Goal: Use online tool/utility

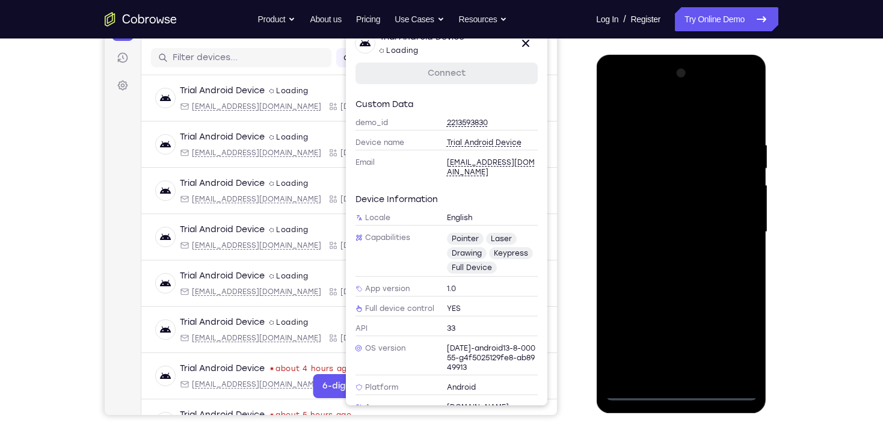
click at [679, 397] on div at bounding box center [681, 232] width 152 height 337
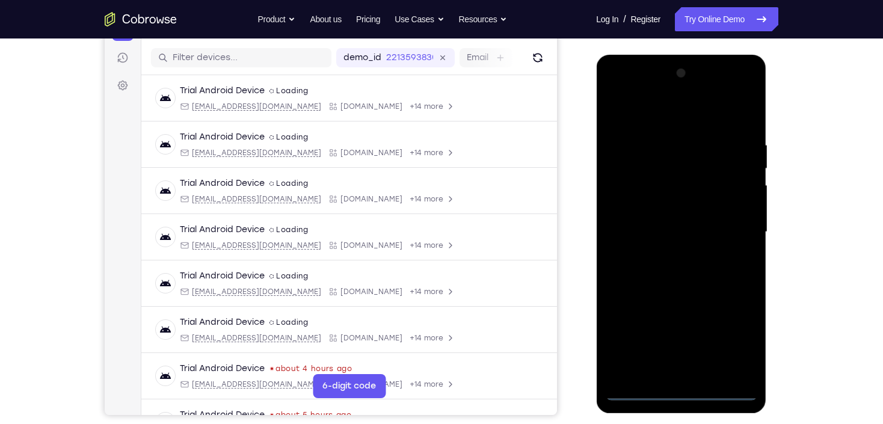
click at [729, 337] on div at bounding box center [681, 232] width 152 height 337
click at [681, 120] on div at bounding box center [681, 232] width 152 height 337
click at [734, 227] on div at bounding box center [681, 232] width 152 height 337
click at [694, 372] on div at bounding box center [681, 232] width 152 height 337
click at [650, 228] on div at bounding box center [681, 232] width 152 height 337
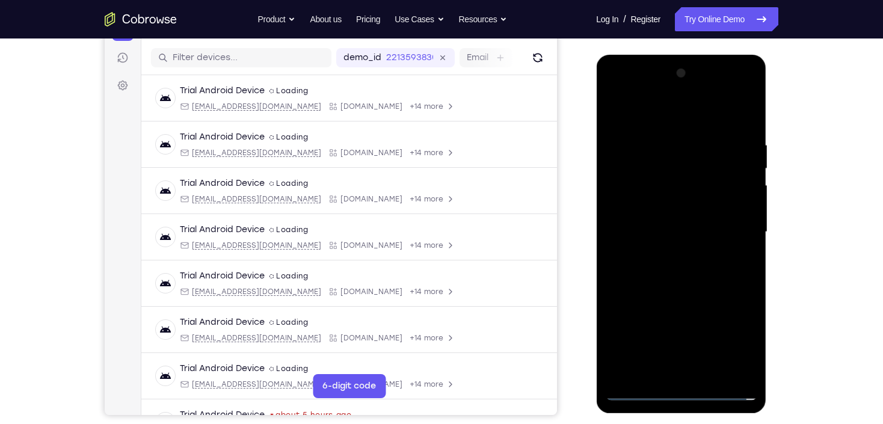
click at [641, 210] on div at bounding box center [681, 232] width 152 height 337
click at [649, 236] on div at bounding box center [681, 232] width 152 height 337
click at [680, 275] on div at bounding box center [681, 232] width 152 height 337
click at [676, 271] on div at bounding box center [681, 232] width 152 height 337
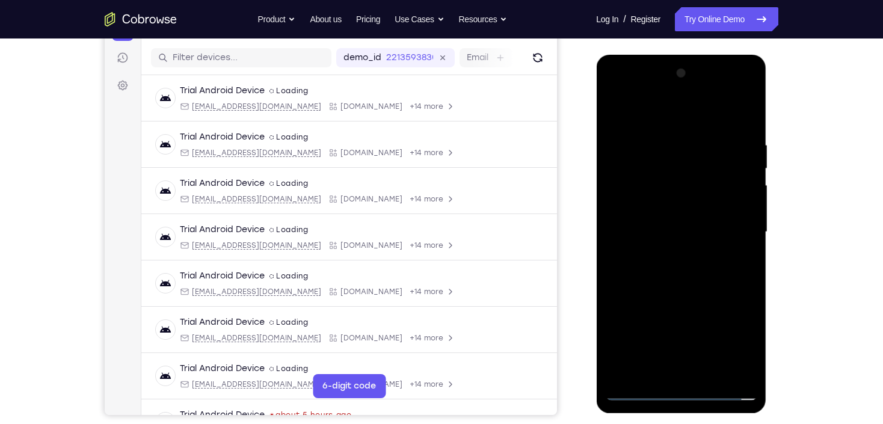
click at [676, 271] on div at bounding box center [681, 232] width 152 height 337
click at [678, 267] on div at bounding box center [681, 232] width 152 height 337
click at [680, 266] on div at bounding box center [681, 232] width 152 height 337
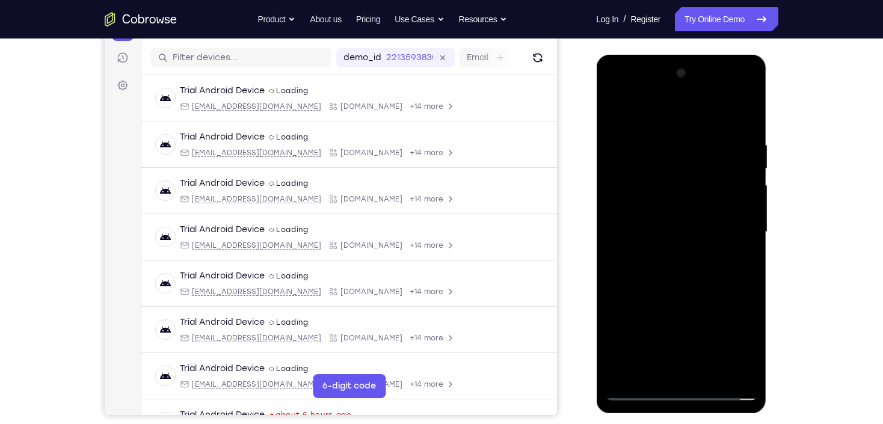
click at [680, 266] on div at bounding box center [681, 232] width 152 height 337
click at [681, 273] on div at bounding box center [681, 232] width 152 height 337
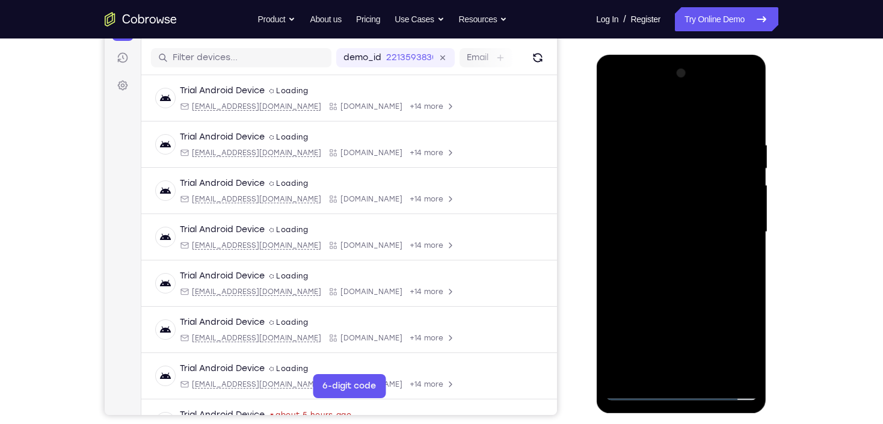
click at [681, 273] on div at bounding box center [681, 232] width 152 height 337
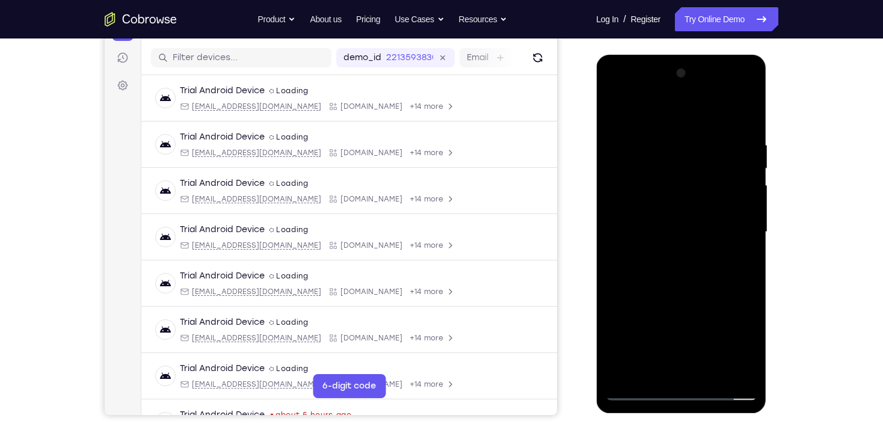
click at [674, 284] on div at bounding box center [681, 232] width 152 height 337
click at [707, 371] on div at bounding box center [681, 232] width 152 height 337
click at [681, 292] on div at bounding box center [681, 232] width 152 height 337
click at [675, 129] on div at bounding box center [681, 232] width 152 height 337
click at [617, 110] on div at bounding box center [681, 232] width 152 height 337
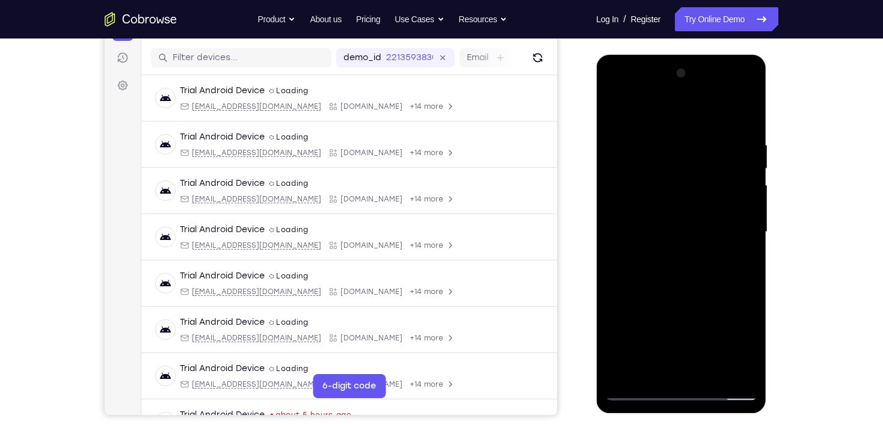
click at [752, 287] on div at bounding box center [681, 232] width 152 height 337
drag, startPoint x: 703, startPoint y: 227, endPoint x: 702, endPoint y: 188, distance: 39.1
click at [702, 190] on div at bounding box center [681, 232] width 152 height 337
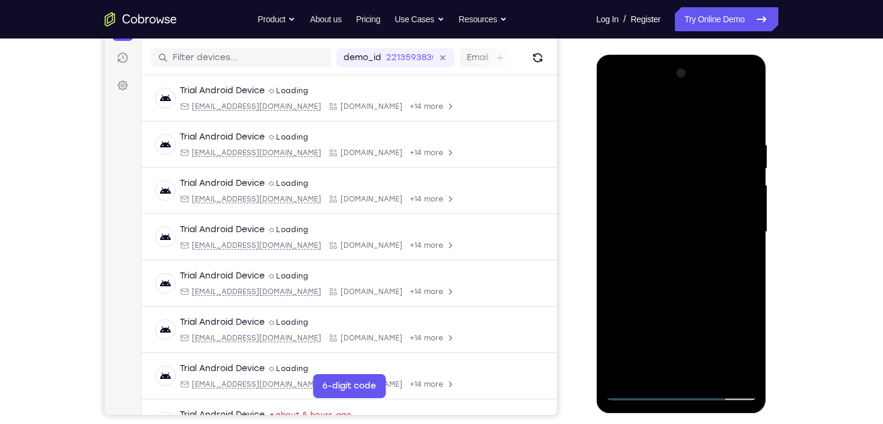
click at [749, 282] on div at bounding box center [681, 232] width 152 height 337
drag, startPoint x: 695, startPoint y: 136, endPoint x: 708, endPoint y: 278, distance: 142.5
click at [708, 278] on div at bounding box center [681, 232] width 152 height 337
click at [660, 124] on div at bounding box center [681, 232] width 152 height 337
click at [731, 186] on div at bounding box center [681, 232] width 152 height 337
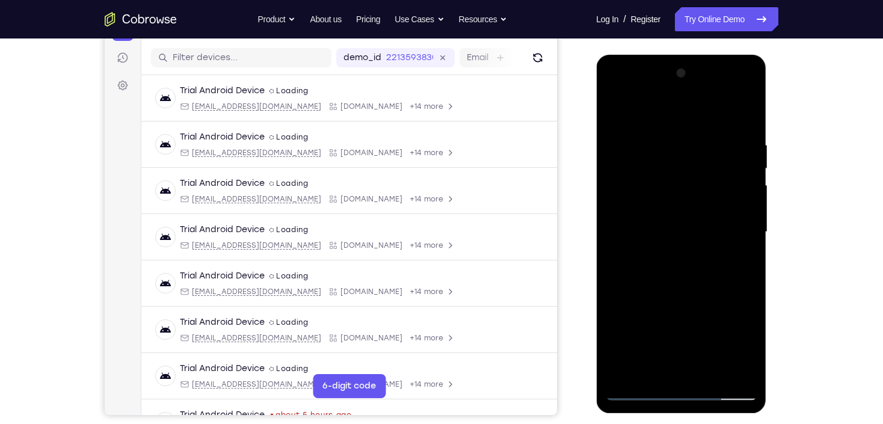
click at [741, 189] on div at bounding box center [681, 232] width 152 height 337
click at [715, 186] on div at bounding box center [681, 232] width 152 height 337
click at [644, 117] on div at bounding box center [681, 232] width 152 height 337
click at [672, 152] on div at bounding box center [681, 232] width 152 height 337
click at [625, 333] on div at bounding box center [681, 232] width 152 height 337
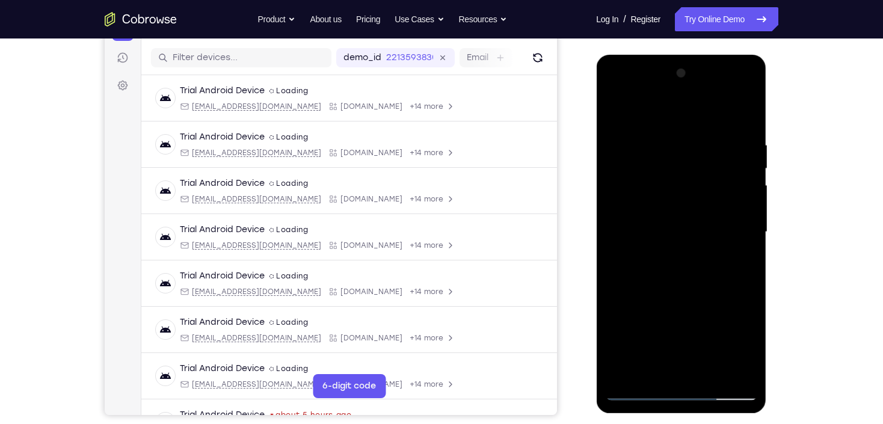
click at [740, 270] on div at bounding box center [681, 232] width 152 height 337
click at [745, 289] on div at bounding box center [681, 232] width 152 height 337
click at [715, 204] on div at bounding box center [681, 232] width 152 height 337
click at [665, 148] on div at bounding box center [681, 232] width 152 height 337
click at [672, 141] on div at bounding box center [681, 232] width 152 height 337
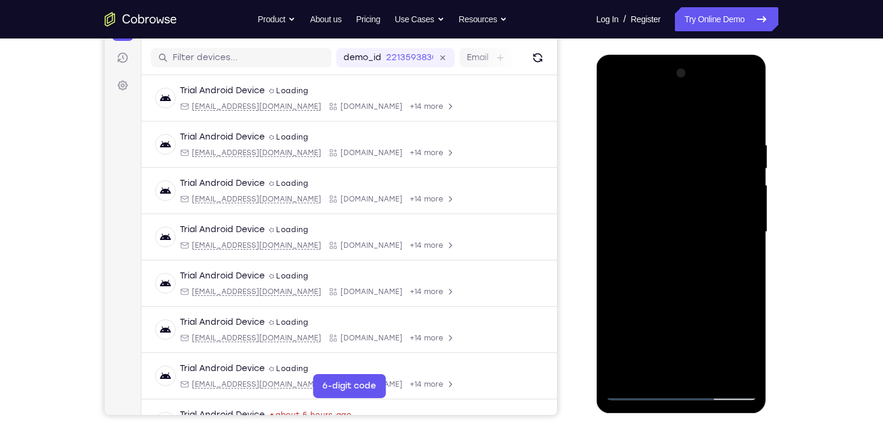
click at [610, 108] on div at bounding box center [681, 232] width 152 height 337
click at [745, 236] on div at bounding box center [681, 232] width 152 height 337
click at [750, 235] on div at bounding box center [681, 232] width 152 height 337
click at [743, 236] on div at bounding box center [681, 232] width 152 height 337
click at [726, 203] on div at bounding box center [681, 232] width 152 height 337
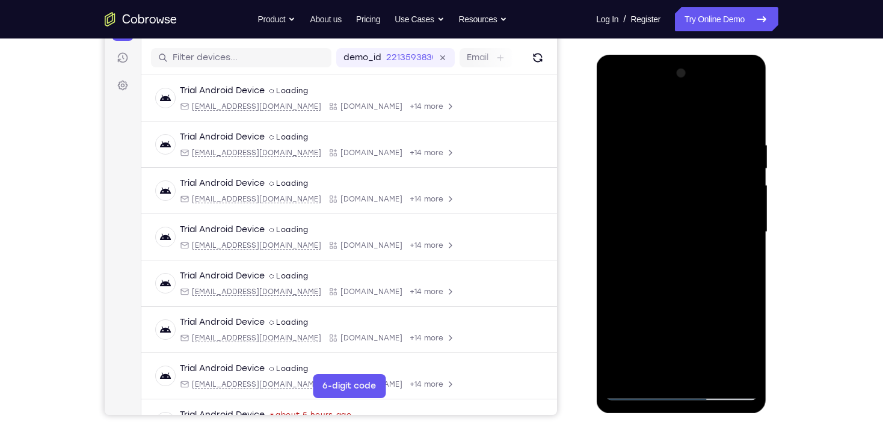
click at [726, 203] on div at bounding box center [681, 232] width 152 height 337
click at [620, 227] on div at bounding box center [681, 232] width 152 height 337
click at [729, 204] on div at bounding box center [681, 232] width 152 height 337
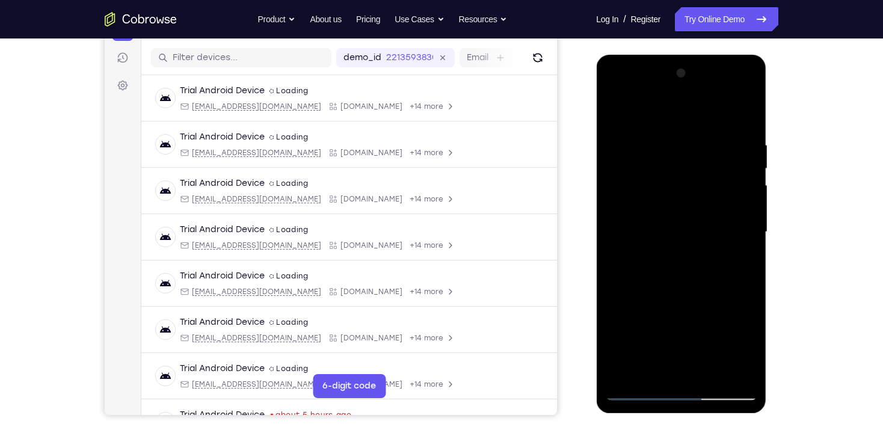
click at [729, 204] on div at bounding box center [681, 232] width 152 height 337
click at [733, 204] on div at bounding box center [681, 232] width 152 height 337
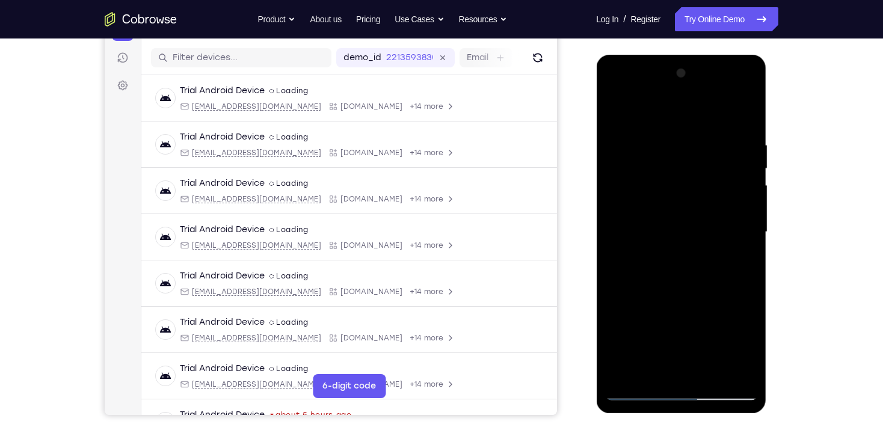
click at [734, 204] on div at bounding box center [681, 232] width 152 height 337
click at [740, 116] on div at bounding box center [681, 232] width 152 height 337
click at [714, 371] on div at bounding box center [681, 232] width 152 height 337
click at [614, 115] on div at bounding box center [681, 232] width 152 height 337
click at [714, 371] on div at bounding box center [681, 232] width 152 height 337
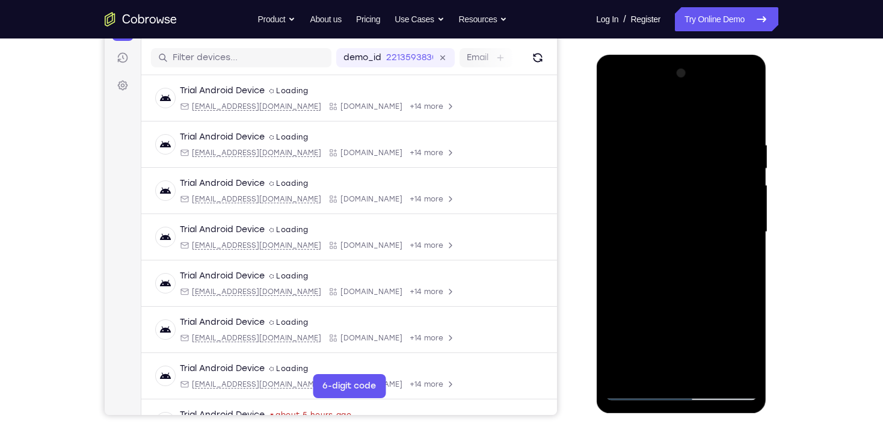
click at [735, 125] on div at bounding box center [681, 232] width 152 height 337
click at [686, 162] on div at bounding box center [681, 232] width 152 height 337
click at [612, 113] on div at bounding box center [681, 232] width 152 height 337
click at [687, 186] on div at bounding box center [681, 232] width 152 height 337
click at [614, 109] on div at bounding box center [681, 232] width 152 height 337
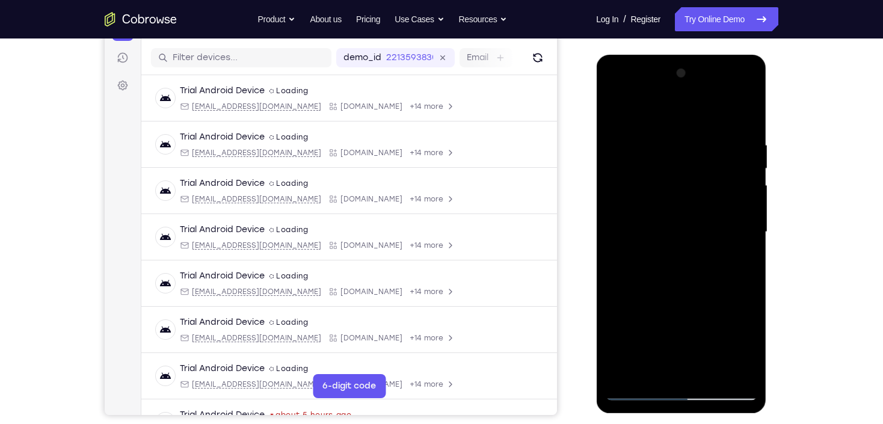
click at [614, 109] on div at bounding box center [681, 232] width 152 height 337
click at [647, 387] on div at bounding box center [681, 232] width 152 height 337
click at [616, 106] on div at bounding box center [681, 232] width 152 height 337
click at [649, 373] on div at bounding box center [681, 232] width 152 height 337
click at [663, 112] on div at bounding box center [681, 232] width 152 height 337
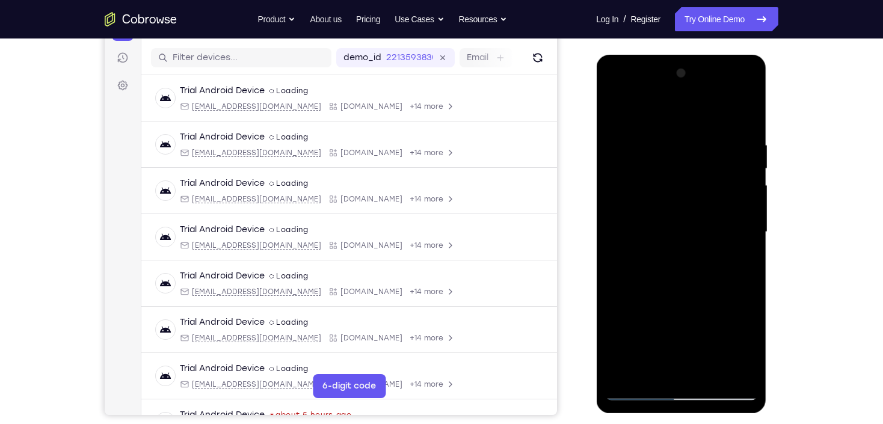
click at [680, 133] on div at bounding box center [681, 232] width 152 height 337
click at [613, 111] on div at bounding box center [681, 232] width 152 height 337
click at [740, 265] on div at bounding box center [681, 232] width 152 height 337
click at [627, 224] on div at bounding box center [681, 232] width 152 height 337
click at [681, 236] on div at bounding box center [681, 232] width 152 height 337
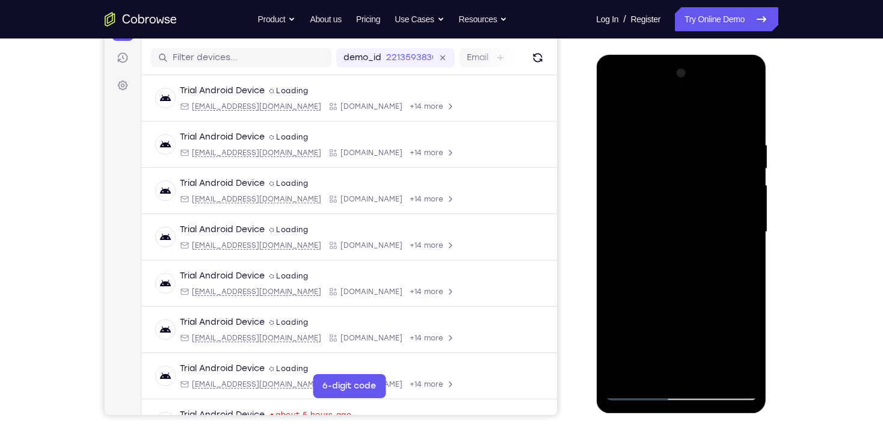
click at [675, 124] on div at bounding box center [681, 232] width 152 height 337
click at [709, 253] on div at bounding box center [681, 232] width 152 height 337
click at [612, 109] on div at bounding box center [681, 232] width 152 height 337
drag, startPoint x: 686, startPoint y: 140, endPoint x: 713, endPoint y: 392, distance: 253.4
click at [713, 392] on div at bounding box center [681, 232] width 152 height 337
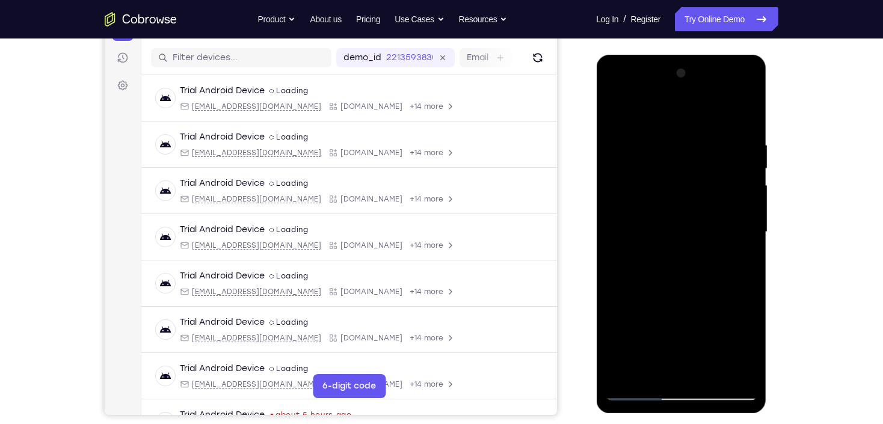
click at [666, 136] on div at bounding box center [681, 232] width 152 height 337
click at [634, 117] on div at bounding box center [681, 232] width 152 height 337
click at [706, 150] on div at bounding box center [681, 232] width 152 height 337
click at [613, 117] on div at bounding box center [681, 232] width 152 height 337
click at [613, 112] on div at bounding box center [681, 232] width 152 height 337
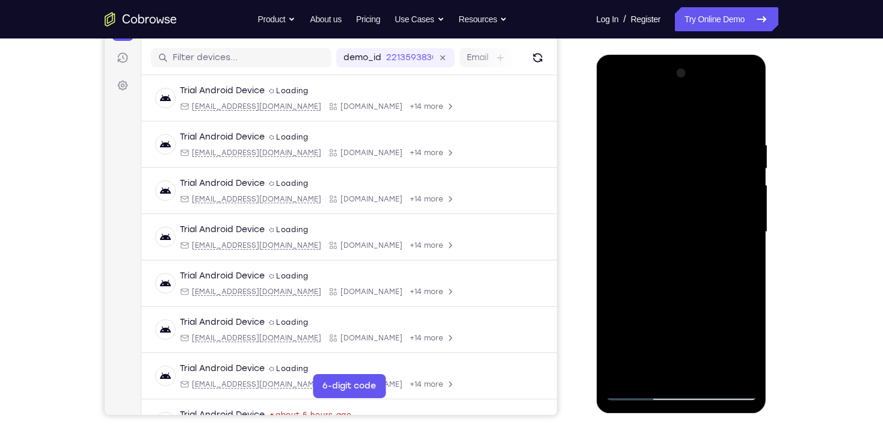
drag, startPoint x: 691, startPoint y: 155, endPoint x: 711, endPoint y: 353, distance: 198.9
click at [711, 353] on div at bounding box center [681, 232] width 152 height 337
drag, startPoint x: 714, startPoint y: 230, endPoint x: 716, endPoint y: 155, distance: 75.2
click at [716, 157] on div at bounding box center [681, 232] width 152 height 337
drag, startPoint x: 700, startPoint y: 304, endPoint x: 714, endPoint y: 112, distance: 191.7
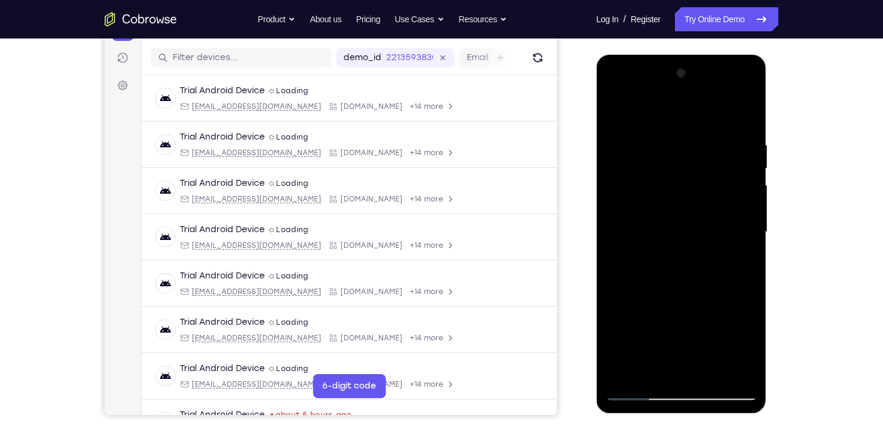
click at [714, 114] on div at bounding box center [681, 232] width 152 height 337
click at [614, 276] on div at bounding box center [681, 232] width 152 height 337
drag, startPoint x: 658, startPoint y: 336, endPoint x: 714, endPoint y: 137, distance: 206.7
click at [714, 137] on div at bounding box center [681, 232] width 152 height 337
click at [750, 246] on div at bounding box center [681, 232] width 152 height 337
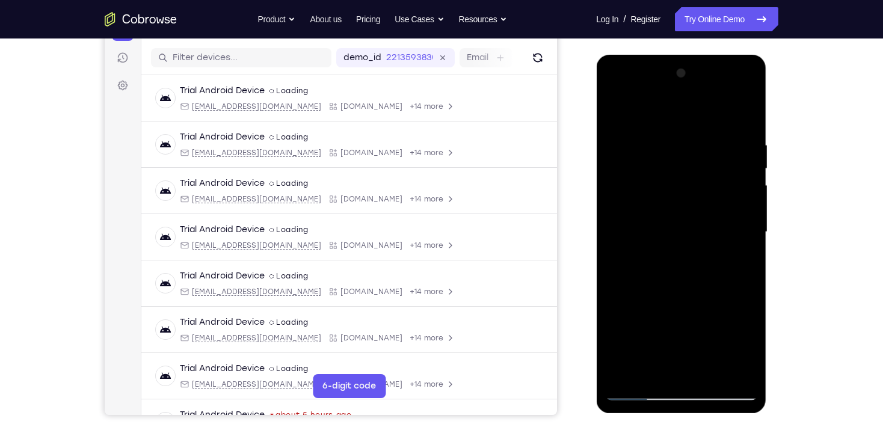
click at [750, 246] on div at bounding box center [681, 232] width 152 height 337
drag, startPoint x: 711, startPoint y: 314, endPoint x: 694, endPoint y: 115, distance: 199.8
click at [694, 115] on div at bounding box center [681, 232] width 152 height 337
drag, startPoint x: 676, startPoint y: 315, endPoint x: 702, endPoint y: 112, distance: 204.9
click at [701, 112] on div at bounding box center [681, 232] width 152 height 337
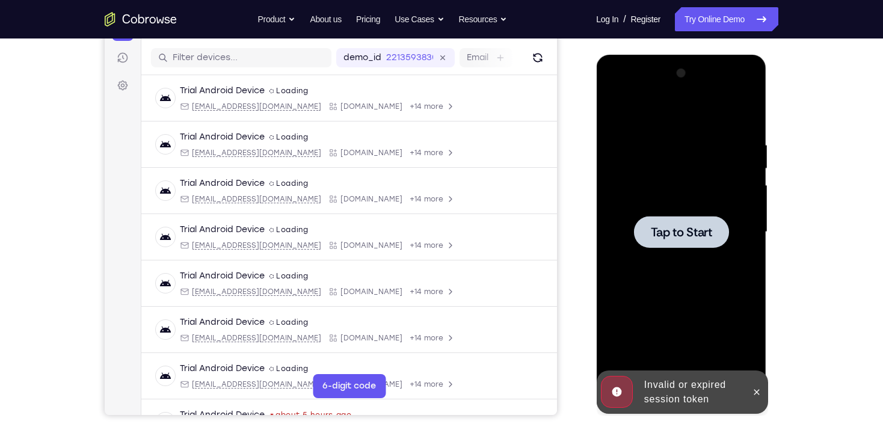
drag, startPoint x: 685, startPoint y: 283, endPoint x: 735, endPoint y: 309, distance: 56.2
click at [701, 55] on div "Tap to Start" at bounding box center [681, 55] width 170 height 0
drag, startPoint x: 756, startPoint y: 393, endPoint x: 731, endPoint y: 265, distance: 129.8
click at [756, 392] on icon at bounding box center [755, 391] width 5 height 5
